Goal: Check status

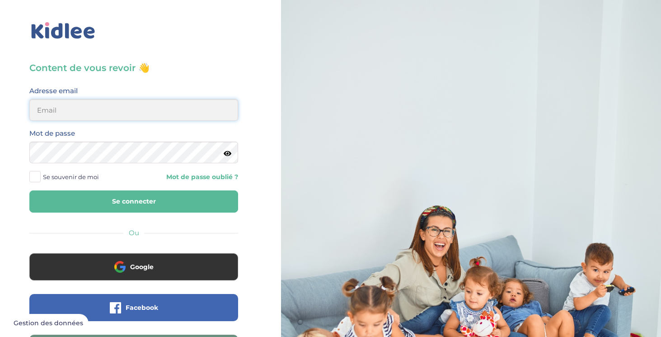
type input "gayoutj@gmail.com"
click at [112, 193] on button "Se connecter" at bounding box center [133, 201] width 209 height 22
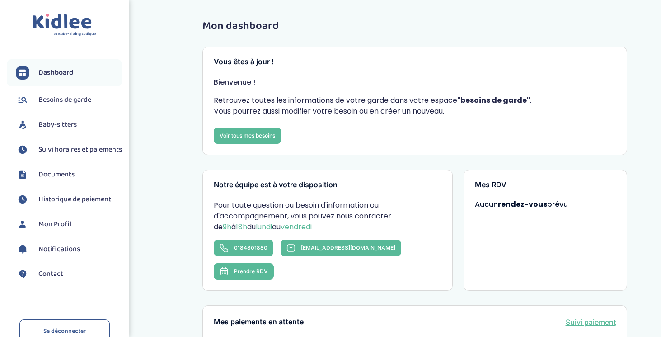
click at [66, 155] on span "Suivi horaires et paiements" at bounding box center [80, 149] width 84 height 11
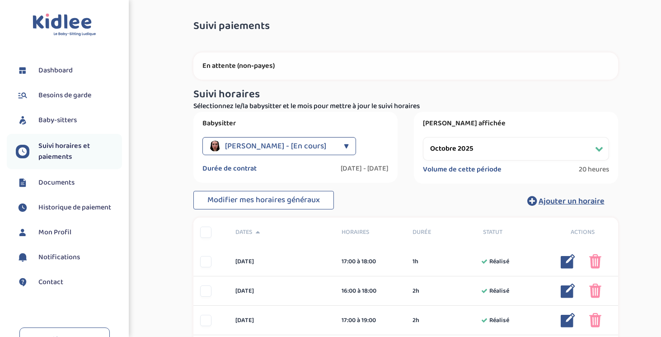
click at [317, 144] on span "[PERSON_NAME] - [En cours]" at bounding box center [275, 146] width 101 height 18
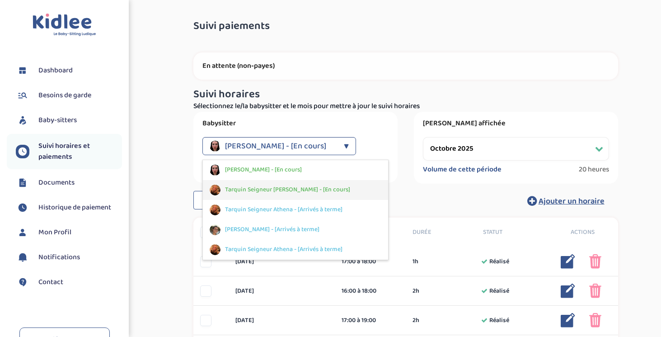
click at [291, 191] on span "Tarquin Seigneur [PERSON_NAME] - [En cours]" at bounding box center [287, 189] width 125 height 9
select select "octobre 2025"
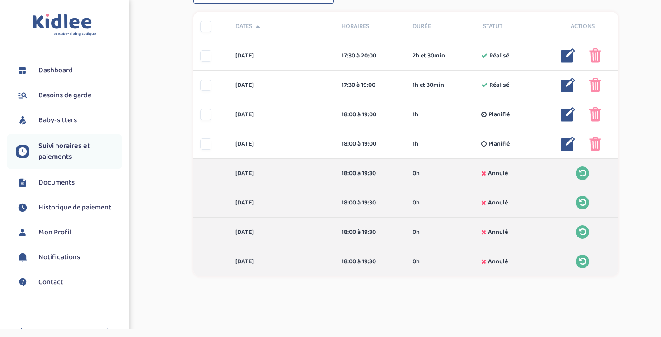
scroll to position [203, 0]
